Goal: Transaction & Acquisition: Purchase product/service

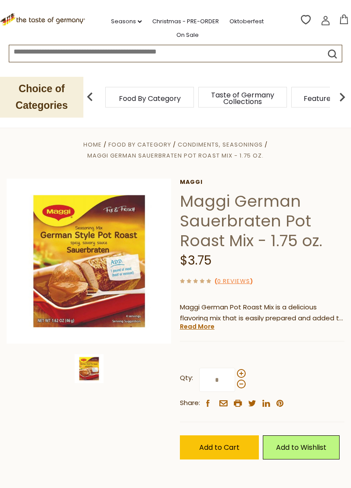
click at [342, 23] on icon at bounding box center [344, 19] width 8 height 10
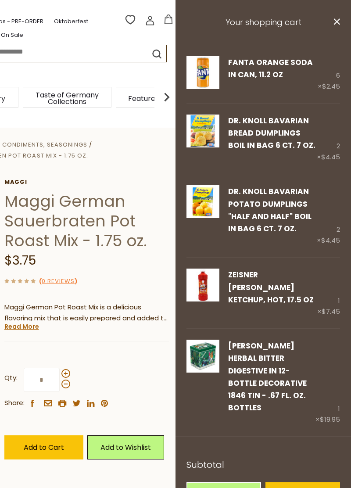
click at [210, 283] on img at bounding box center [202, 284] width 33 height 33
click at [235, 308] on link "Edit" at bounding box center [234, 312] width 13 height 9
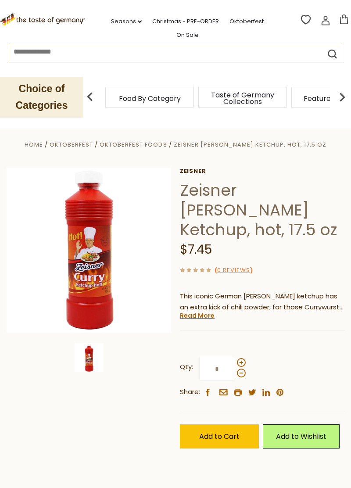
click at [193, 168] on link "Zeisner" at bounding box center [262, 171] width 164 height 7
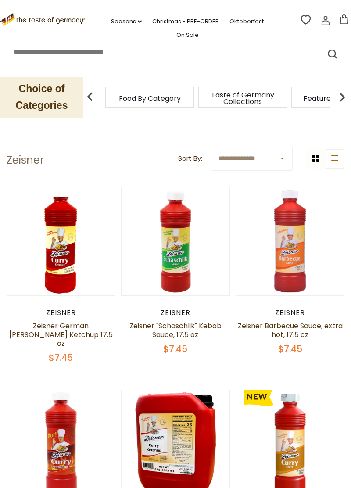
scroll to position [8, 0]
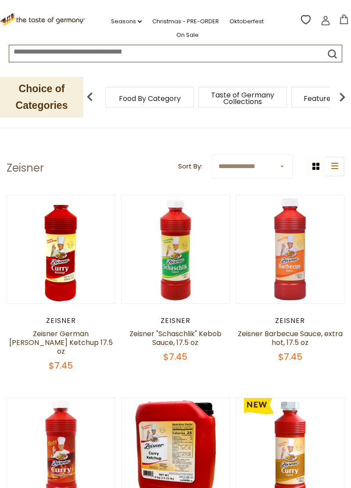
click at [57, 260] on link at bounding box center [61, 249] width 91 height 91
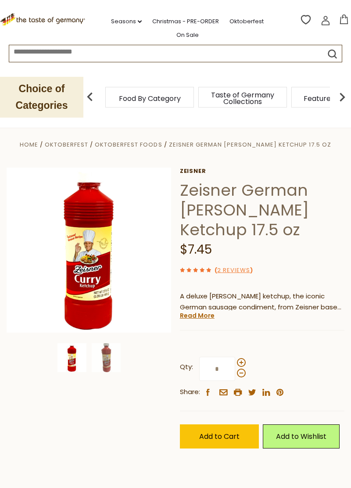
click at [219, 439] on span "Add to Cart" at bounding box center [219, 436] width 40 height 10
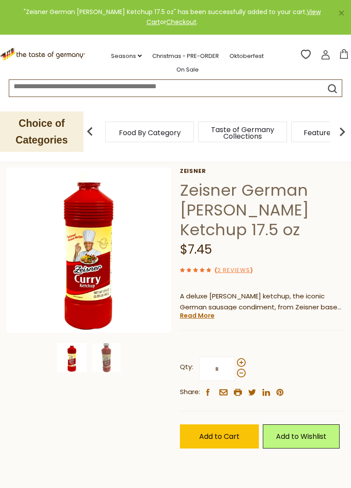
click at [270, 14] on link "View Cart" at bounding box center [233, 16] width 174 height 19
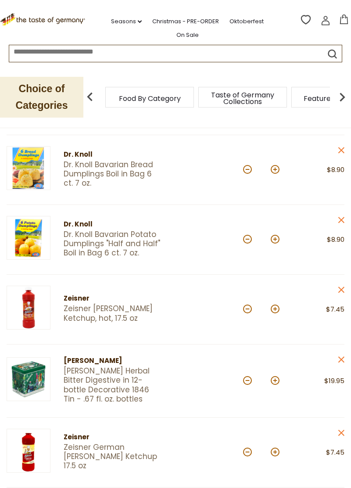
scroll to position [175, 0]
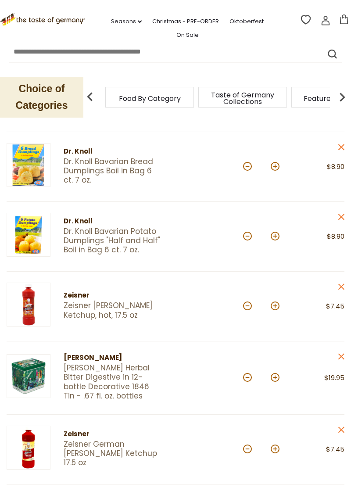
click at [338, 284] on icon "close" at bounding box center [341, 286] width 7 height 7
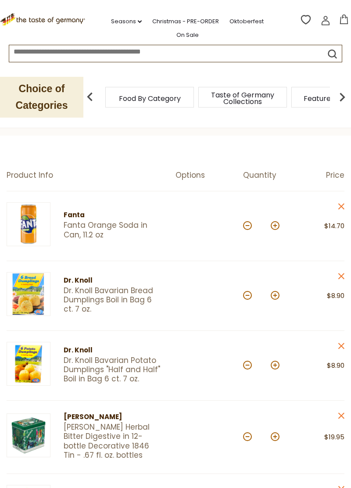
scroll to position [0, 0]
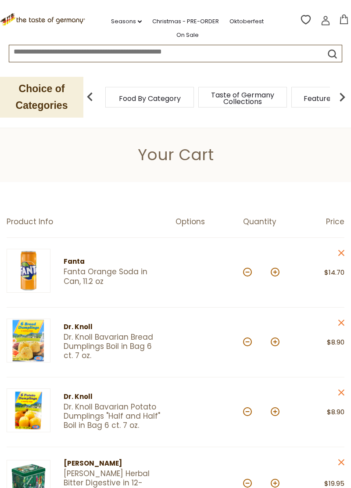
click at [325, 17] on icon at bounding box center [326, 21] width 10 height 10
